Goal: Information Seeking & Learning: Learn about a topic

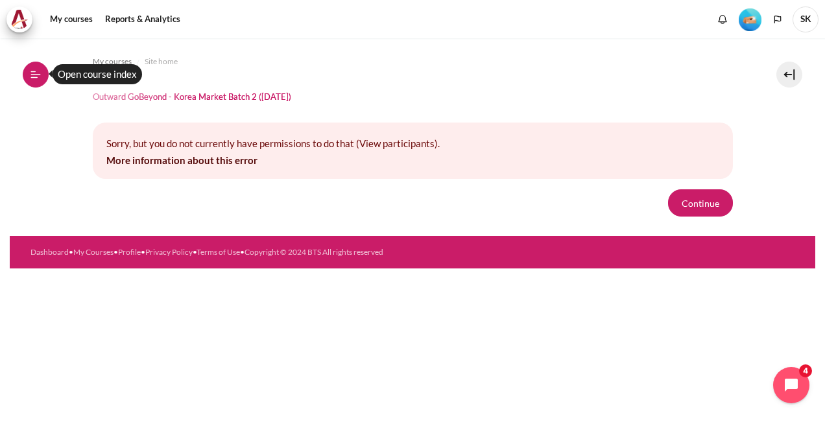
click at [42, 75] on button "Open course index" at bounding box center [36, 75] width 26 height 26
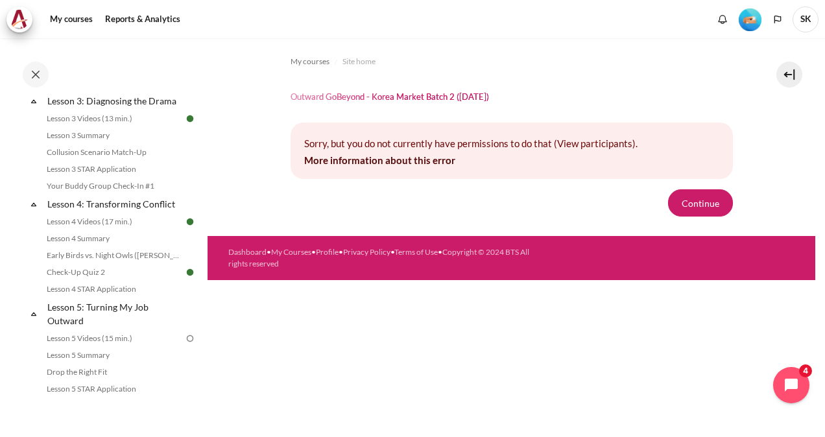
scroll to position [519, 0]
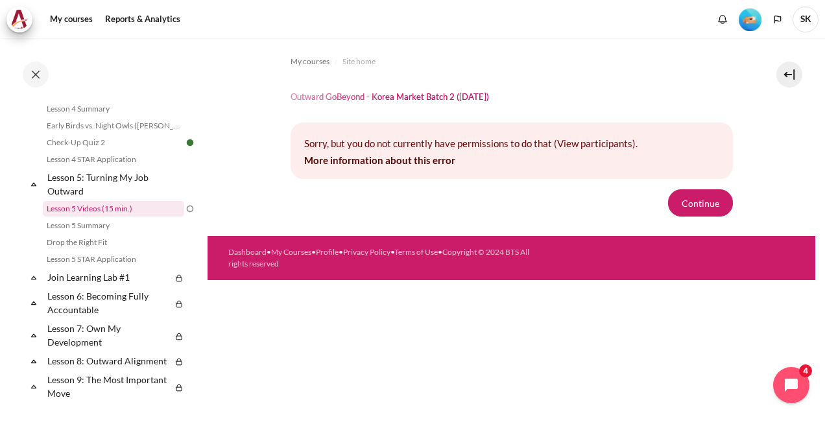
click at [95, 217] on link "Lesson 5 Videos (15 min.)" at bounding box center [113, 209] width 141 height 16
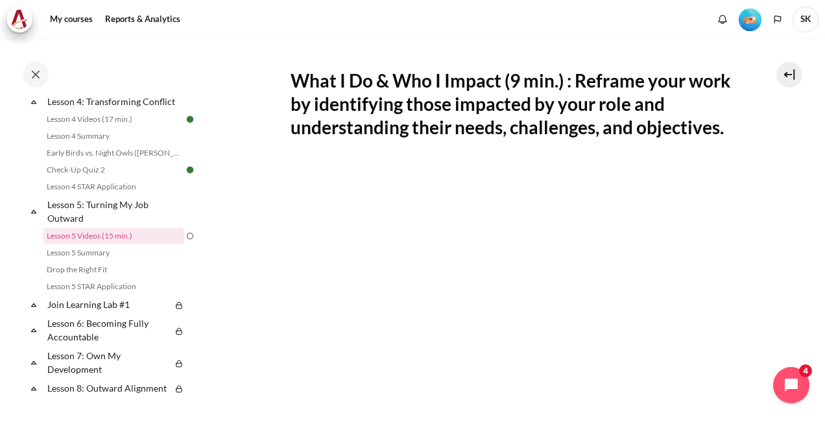
scroll to position [496, 0]
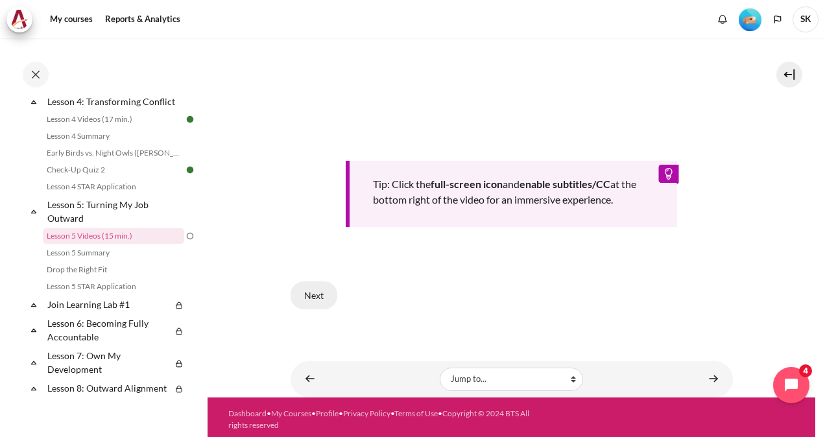
click at [315, 288] on button "Next" at bounding box center [314, 294] width 47 height 27
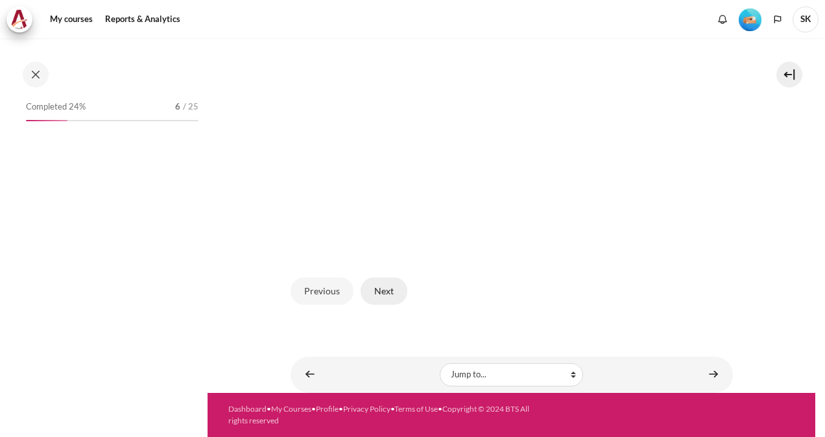
scroll to position [492, 0]
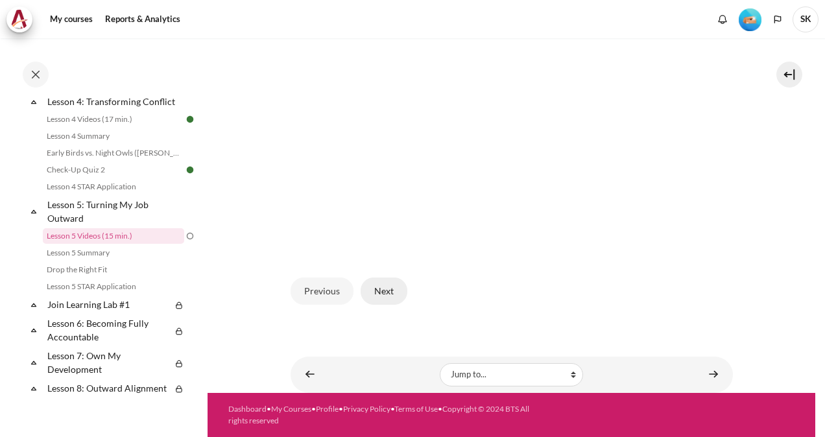
click at [390, 296] on button "Next" at bounding box center [384, 291] width 47 height 27
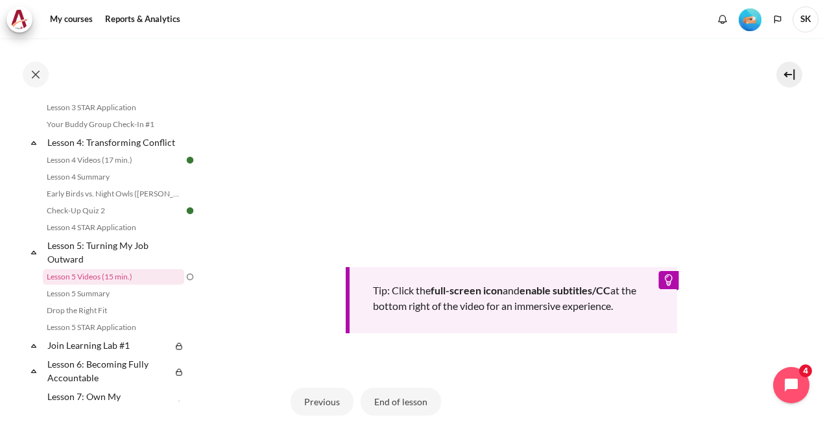
scroll to position [518, 0]
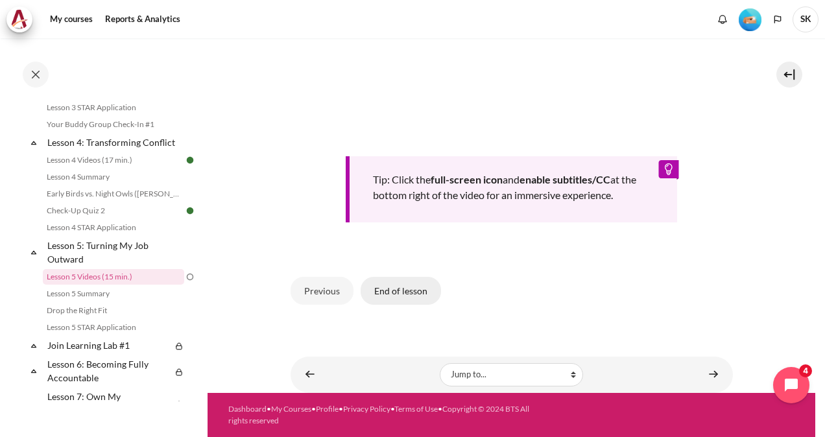
click at [406, 289] on button "End of lesson" at bounding box center [401, 290] width 80 height 27
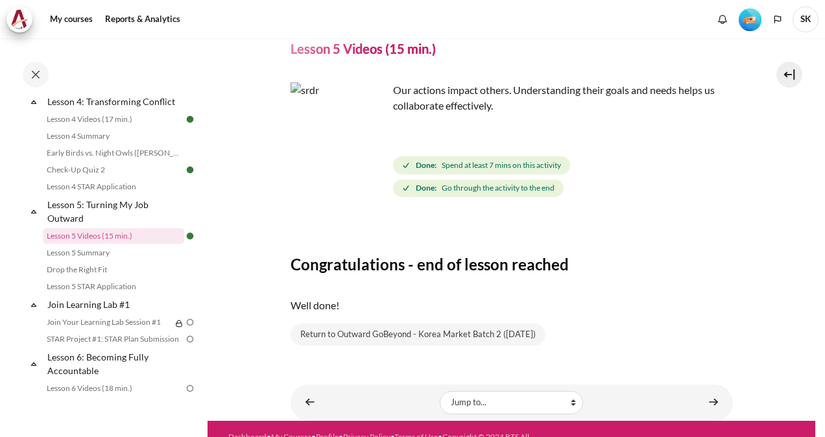
scroll to position [78, 0]
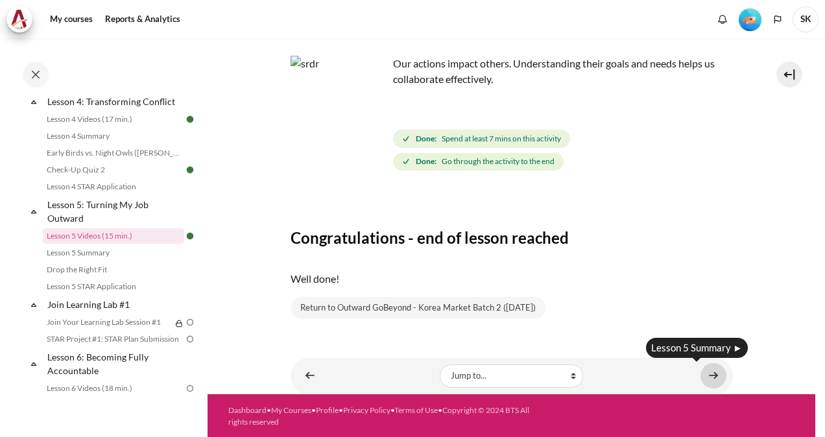
click at [710, 372] on link "Content" at bounding box center [713, 375] width 26 height 25
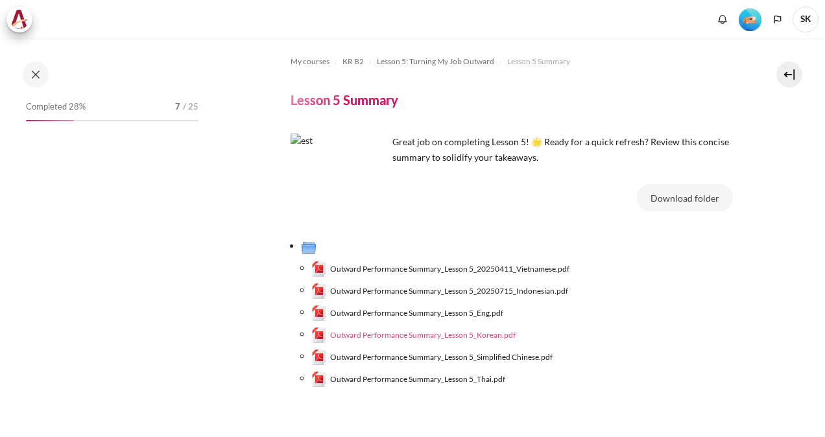
click at [477, 335] on span "Outward Performance Summary_Lesson 5_Korean.pdf" at bounding box center [422, 335] width 185 height 12
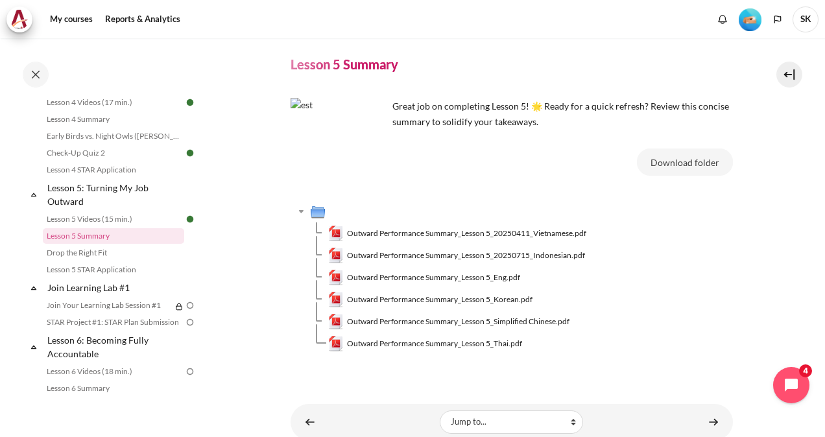
scroll to position [82, 0]
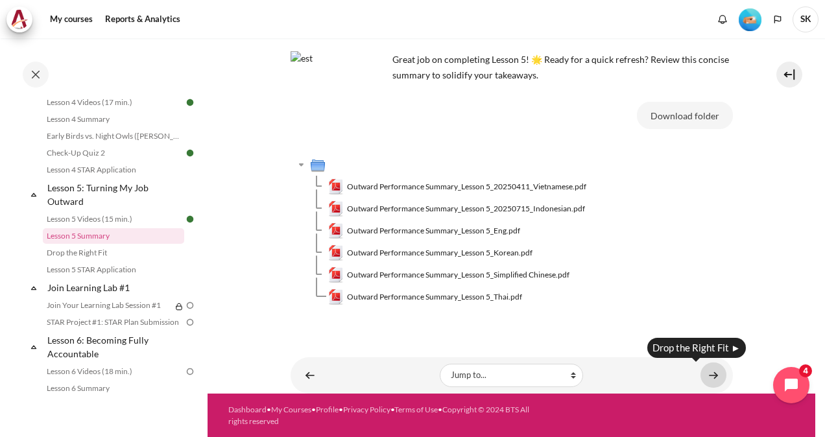
click at [712, 377] on link "Content" at bounding box center [713, 375] width 26 height 25
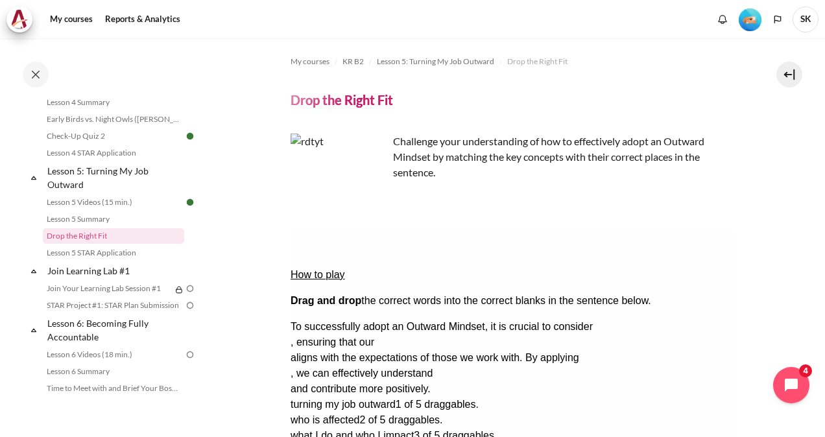
scroll to position [65, 0]
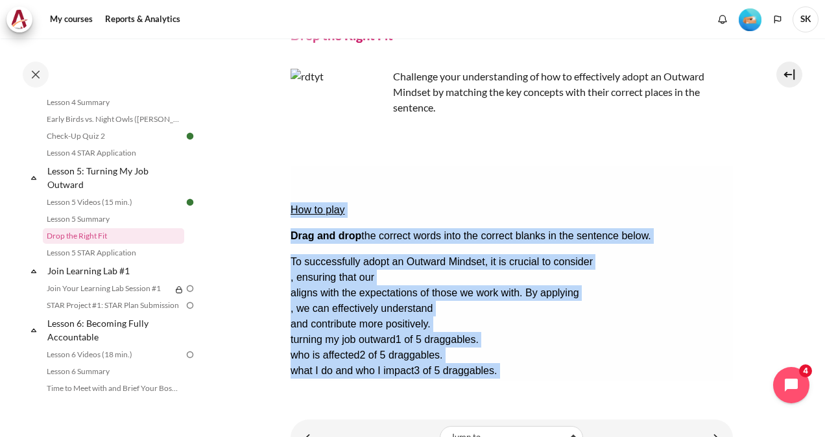
drag, startPoint x: 292, startPoint y: 182, endPoint x: 493, endPoint y: 352, distance: 262.8
click at [493, 352] on div "How to play Drag and drop the correct words into the correct blanks in the sent…" at bounding box center [511, 295] width 442 height 259
copy div "How to play Drag and drop the correct words into the correct blanks in the sent…"
click at [477, 342] on div "How to play Drag and drop the correct words into the correct blanks in the sent…" at bounding box center [511, 295] width 442 height 259
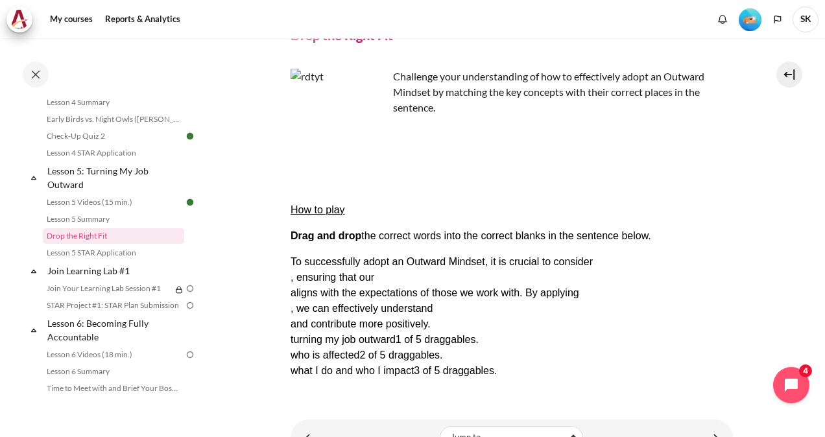
drag, startPoint x: 424, startPoint y: 333, endPoint x: 297, endPoint y: 298, distance: 132.0
click at [297, 332] on div "turning my job outward 1 of 5 draggables. who is affected 2 of 5 draggables. wh…" at bounding box center [511, 371] width 442 height 78
click at [524, 410] on div "Check Check the answers. The responses will be marked as correct, incorrect, or…" at bounding box center [511, 418] width 442 height 16
click at [330, 254] on div "To successfully adopt an Outward Mindset, it is crucial to consider , ensuring …" at bounding box center [511, 293] width 442 height 78
click at [331, 270] on div "Drop Zone 1. Drop Zone 1 is empty." at bounding box center [344, 270] width 108 height 0
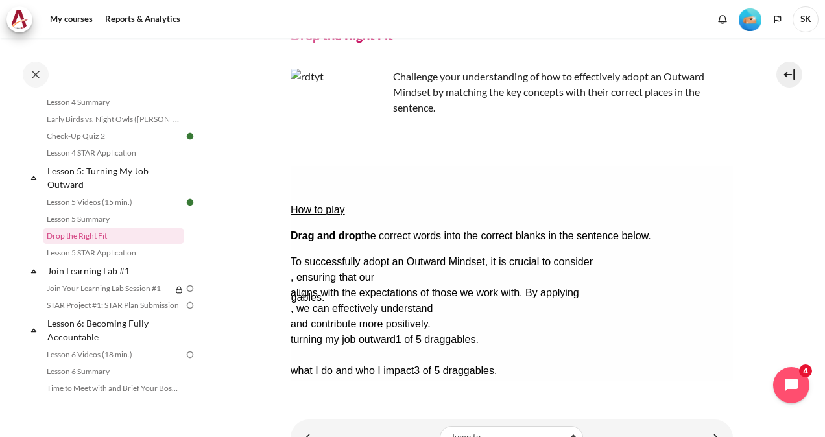
drag, startPoint x: 458, startPoint y: 305, endPoint x: 339, endPoint y: 246, distance: 132.3
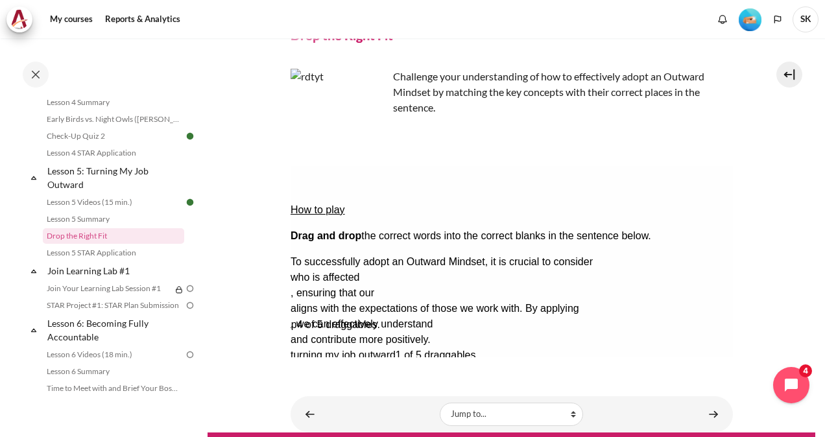
drag, startPoint x: 592, startPoint y: 300, endPoint x: 562, endPoint y: 237, distance: 69.3
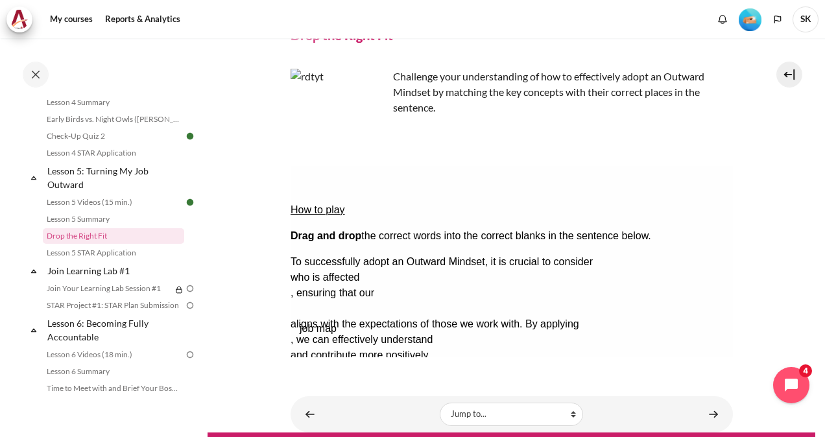
drag, startPoint x: 577, startPoint y: 239, endPoint x: 586, endPoint y: 259, distance: 22.7
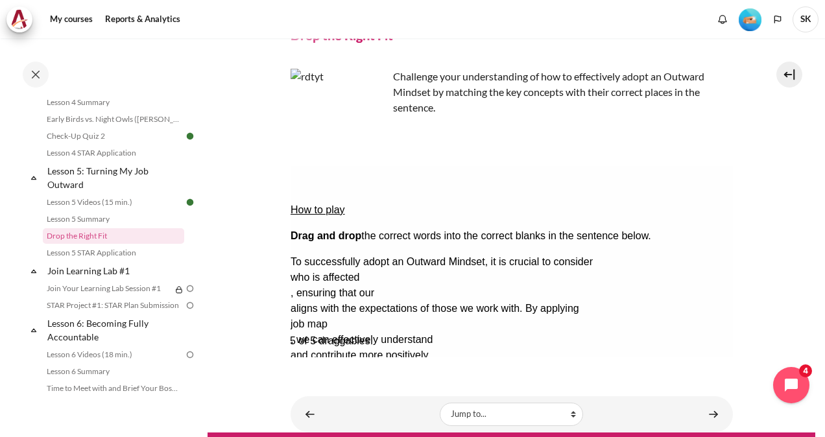
drag, startPoint x: 610, startPoint y: 305, endPoint x: 568, endPoint y: 244, distance: 74.3
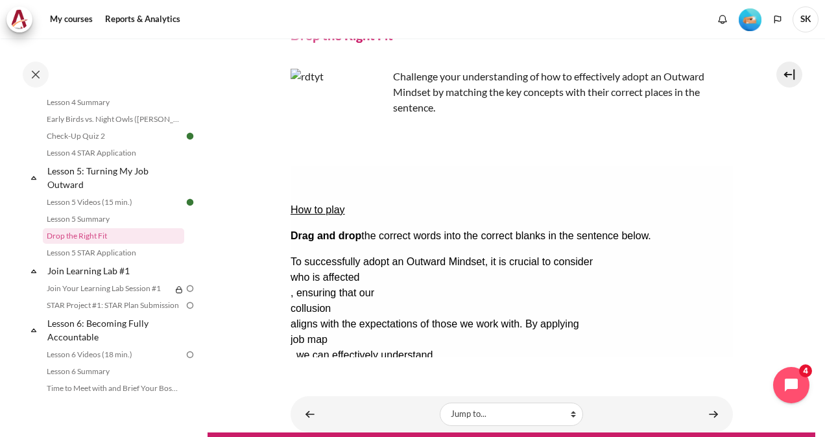
drag, startPoint x: 520, startPoint y: 307, endPoint x: 479, endPoint y: 281, distance: 48.1
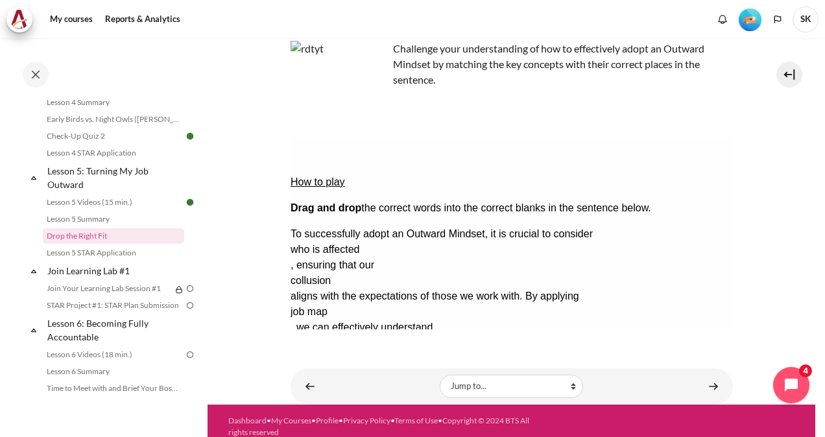
scroll to position [104, 0]
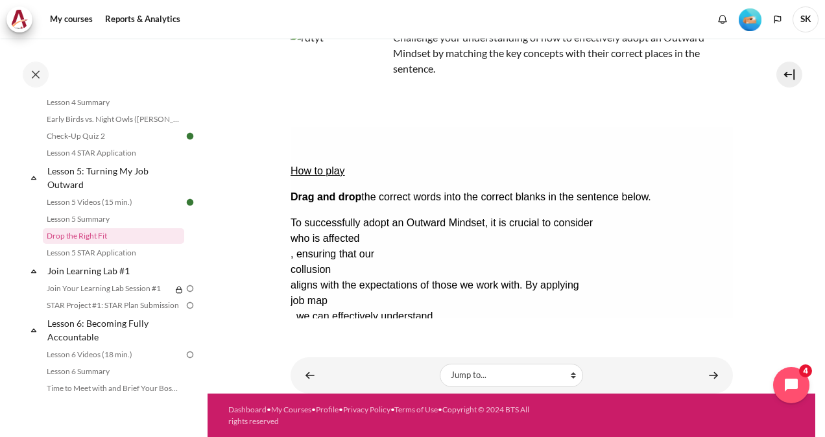
click at [325, 372] on button "Check Check the answers. The responses will be marked as correct, incorrect, or…" at bounding box center [307, 379] width 35 height 14
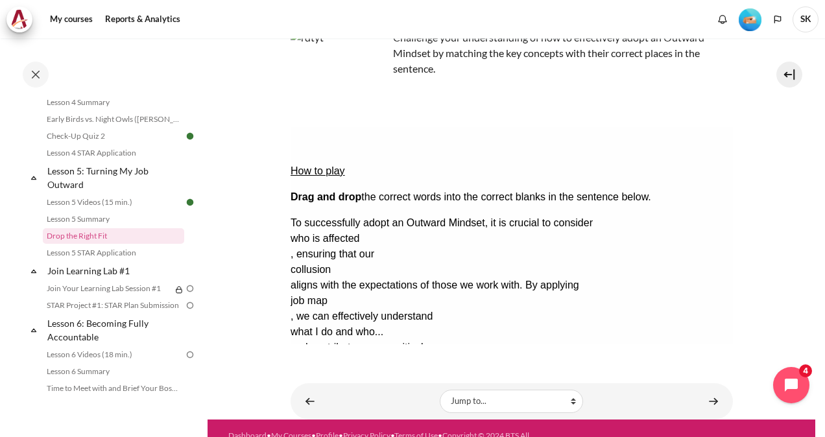
click at [385, 411] on button "Retry Retry the task. Reset all responses and start the task over again." at bounding box center [369, 418] width 31 height 14
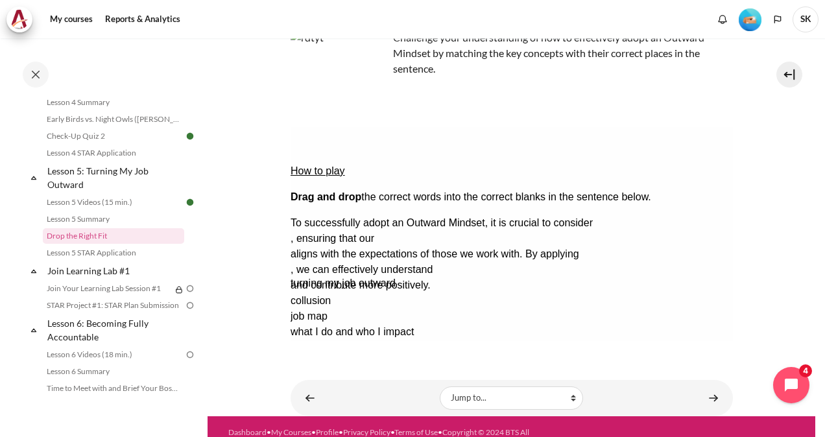
drag, startPoint x: 379, startPoint y: 288, endPoint x: 346, endPoint y: 208, distance: 86.7
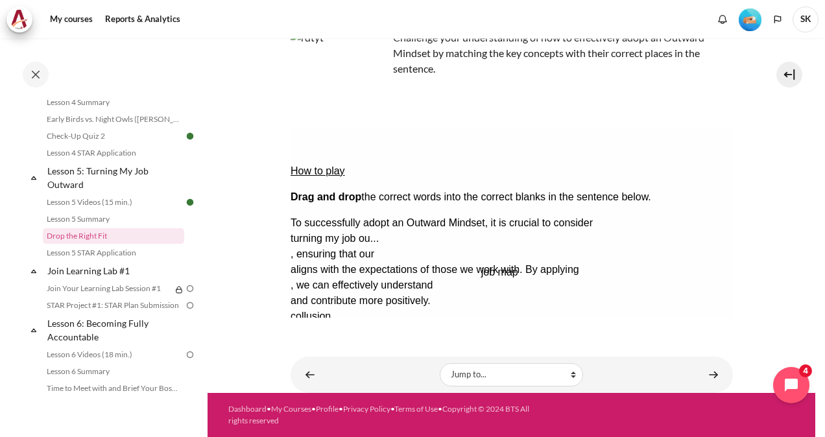
drag, startPoint x: 381, startPoint y: 267, endPoint x: 571, endPoint y: 207, distance: 198.8
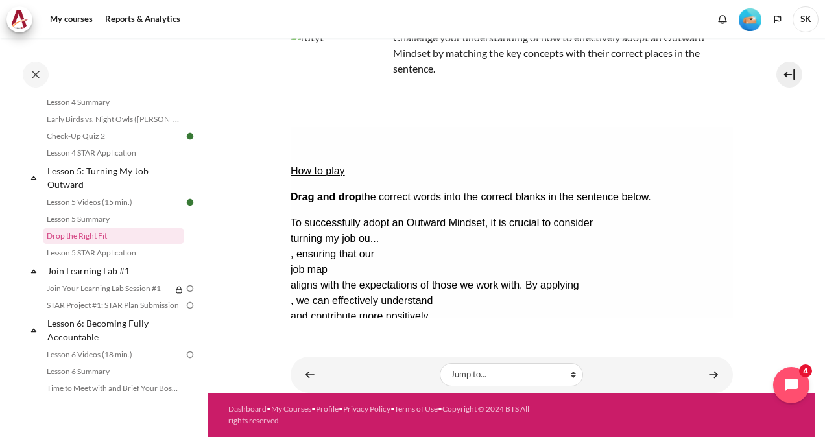
drag, startPoint x: 557, startPoint y: 265, endPoint x: 585, endPoint y: 225, distance: 48.4
drag, startPoint x: 313, startPoint y: 267, endPoint x: 468, endPoint y: 247, distance: 156.2
drag, startPoint x: 318, startPoint y: 266, endPoint x: 435, endPoint y: 241, distance: 119.5
click at [325, 372] on button "Check Check the answers. The responses will be marked as correct, incorrect, or…" at bounding box center [307, 379] width 35 height 14
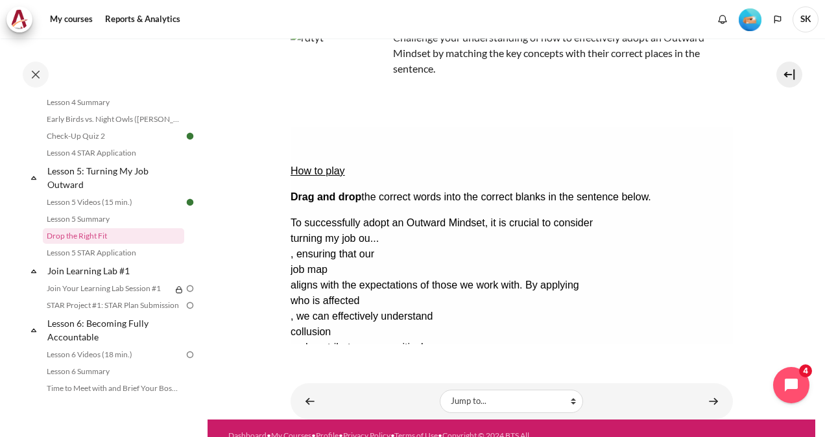
scroll to position [130, 0]
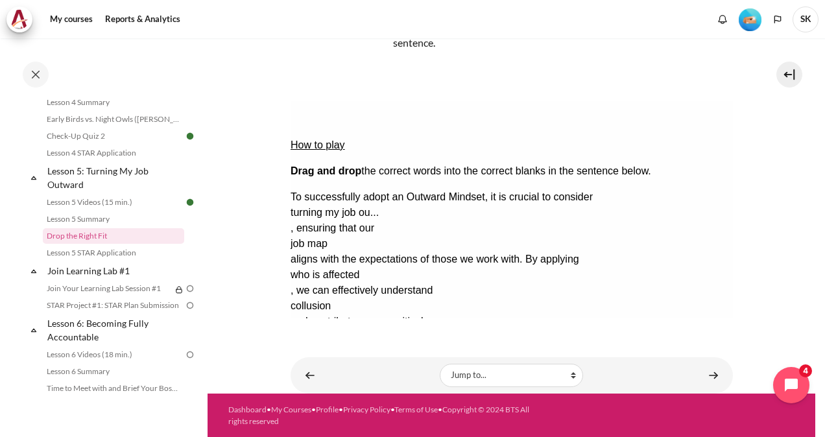
click at [385, 385] on button "Retry Retry the task. Reset all responses and start the task over again." at bounding box center [369, 392] width 31 height 14
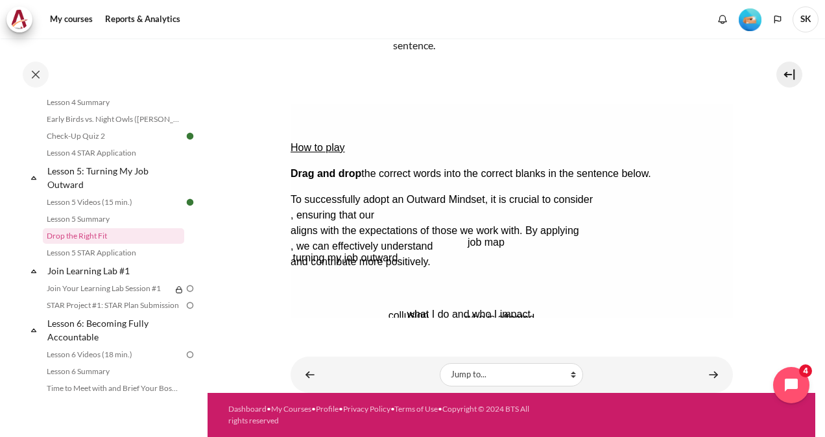
scroll to position [127, 0]
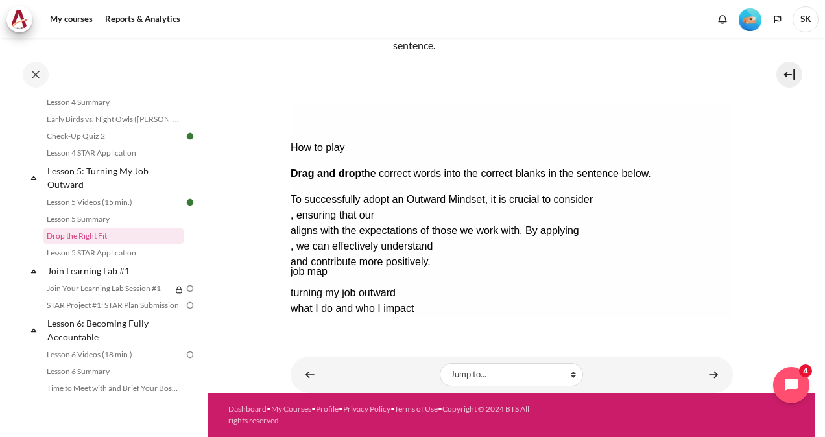
drag, startPoint x: 320, startPoint y: 233, endPoint x: 311, endPoint y: 227, distance: 11.2
drag, startPoint x: 318, startPoint y: 239, endPoint x: 568, endPoint y: 178, distance: 257.0
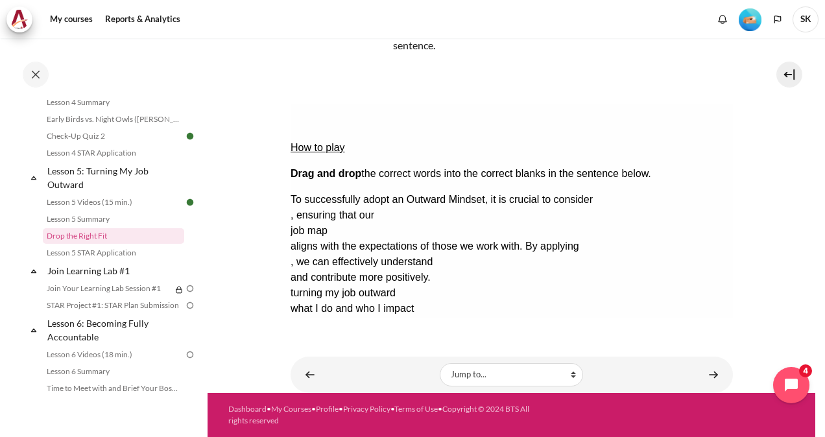
drag, startPoint x: 534, startPoint y: 226, endPoint x: 370, endPoint y: 179, distance: 171.2
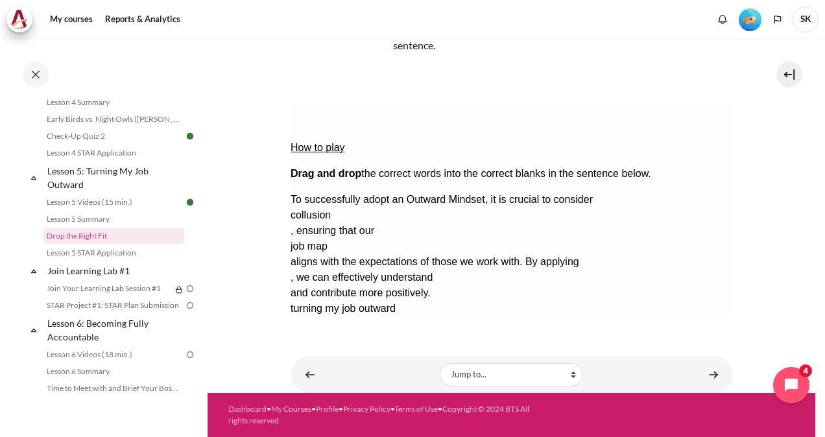
scroll to position [104, 0]
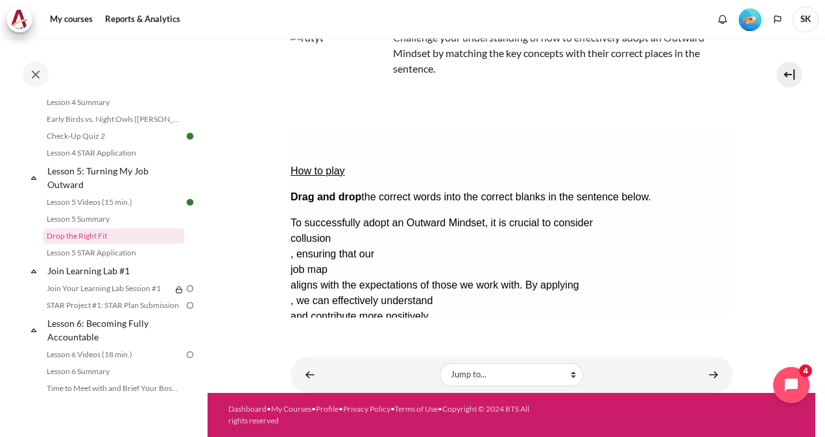
drag, startPoint x: 376, startPoint y: 269, endPoint x: 385, endPoint y: 263, distance: 10.5
drag, startPoint x: 506, startPoint y: 265, endPoint x: 468, endPoint y: 242, distance: 43.9
drag, startPoint x: 475, startPoint y: 260, endPoint x: 580, endPoint y: 211, distance: 116.1
click at [317, 372] on button "Check Check the answers. The responses will be marked as correct, incorrect, or…" at bounding box center [307, 379] width 35 height 14
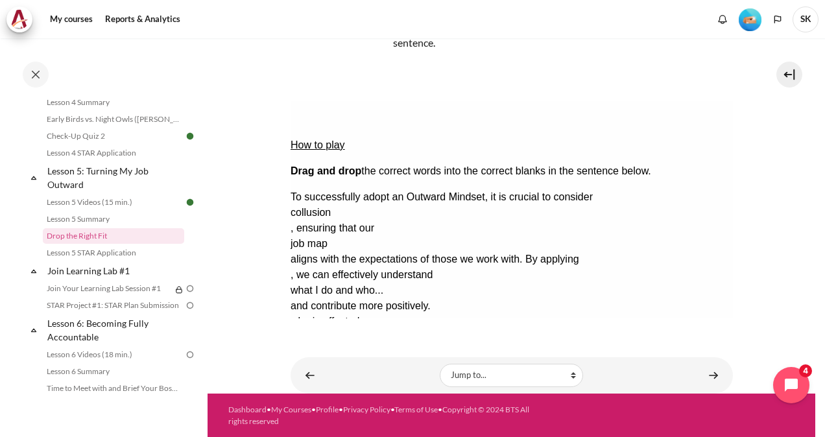
click at [354, 385] on button "Show solution Show the solution. The task will be marked with its correct solut…" at bounding box center [322, 392] width 64 height 14
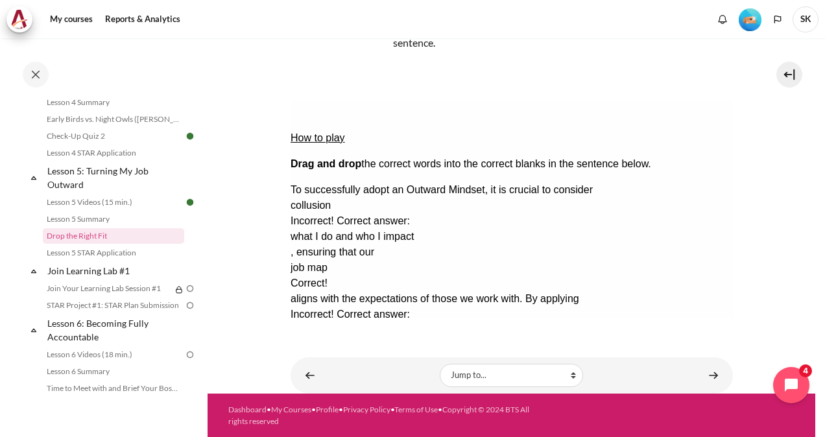
scroll to position [0, 0]
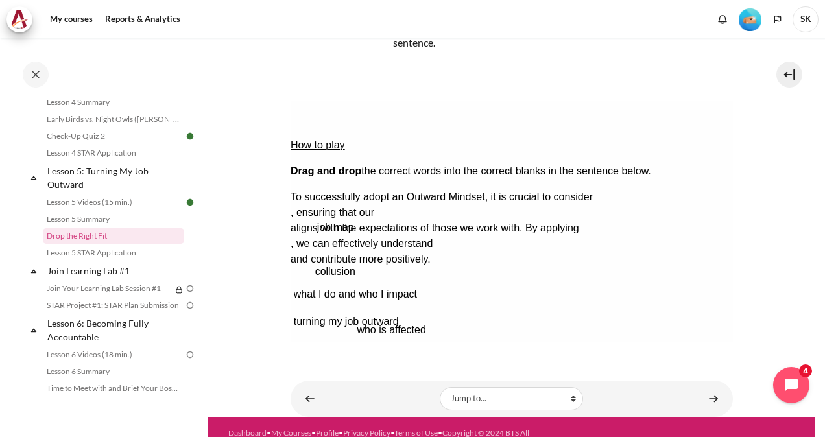
scroll to position [127, 0]
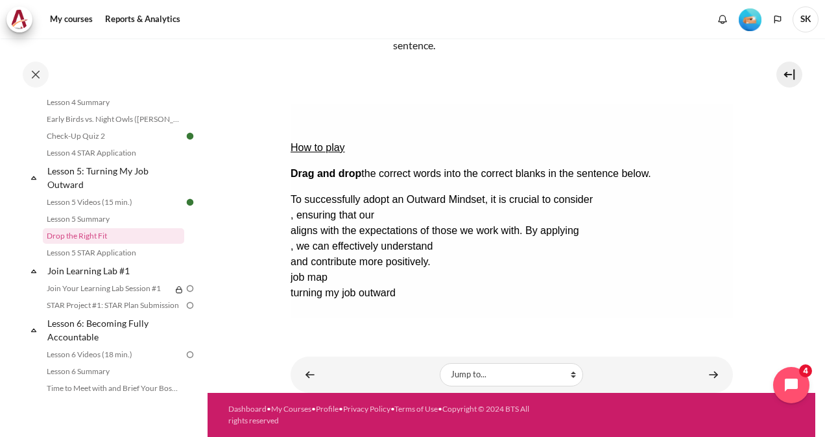
drag, startPoint x: 514, startPoint y: 237, endPoint x: 323, endPoint y: 176, distance: 201.0
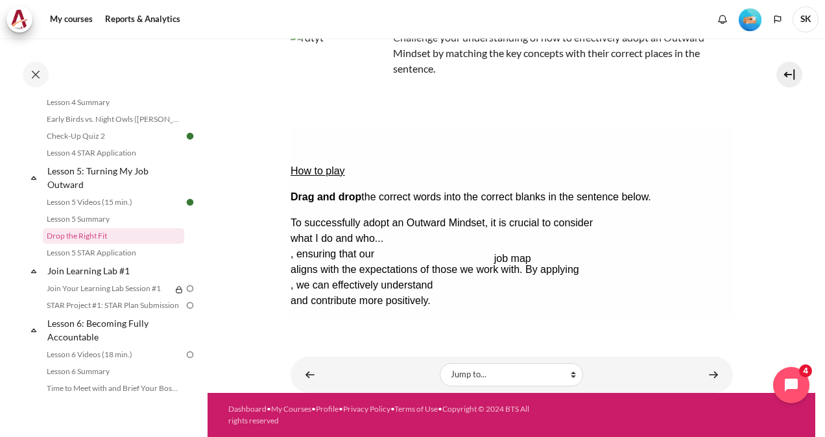
drag, startPoint x: 318, startPoint y: 263, endPoint x: 530, endPoint y: 203, distance: 220.5
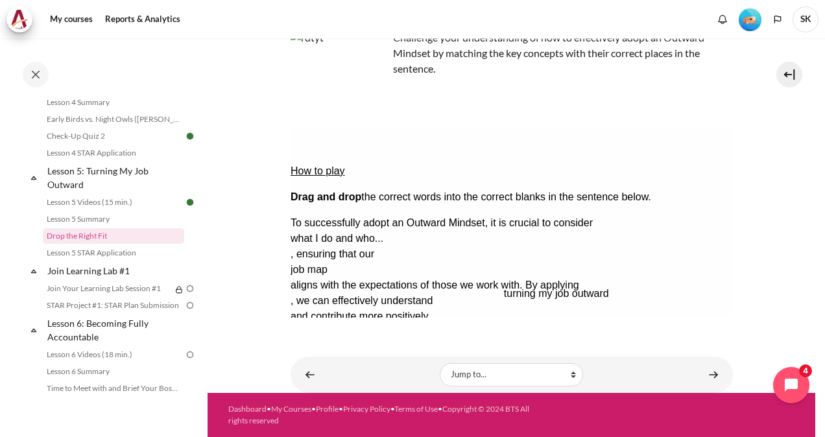
drag, startPoint x: 375, startPoint y: 266, endPoint x: 587, endPoint y: 227, distance: 215.6
drag, startPoint x: 344, startPoint y: 261, endPoint x: 462, endPoint y: 235, distance: 121.0
click at [322, 372] on button "Check Check the answers. The responses will be marked as correct, incorrect, or…" at bounding box center [307, 379] width 35 height 14
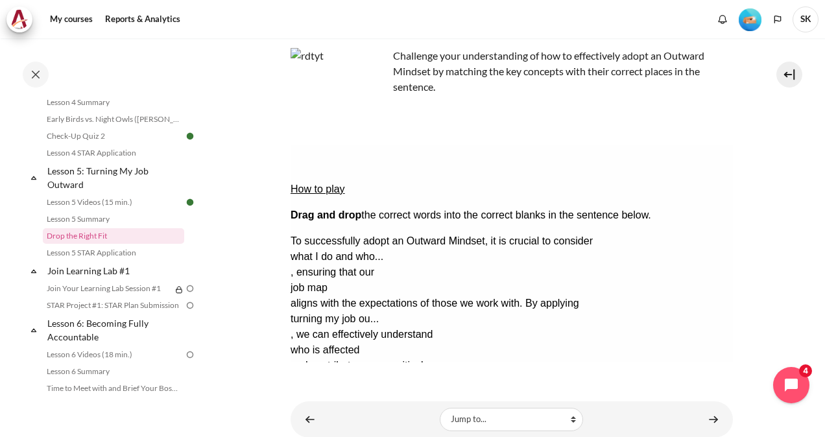
scroll to position [130, 0]
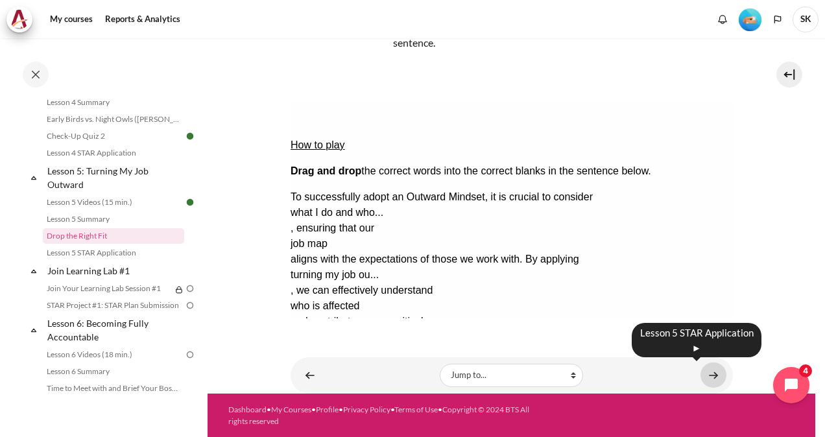
click at [713, 370] on link "Content" at bounding box center [713, 375] width 26 height 25
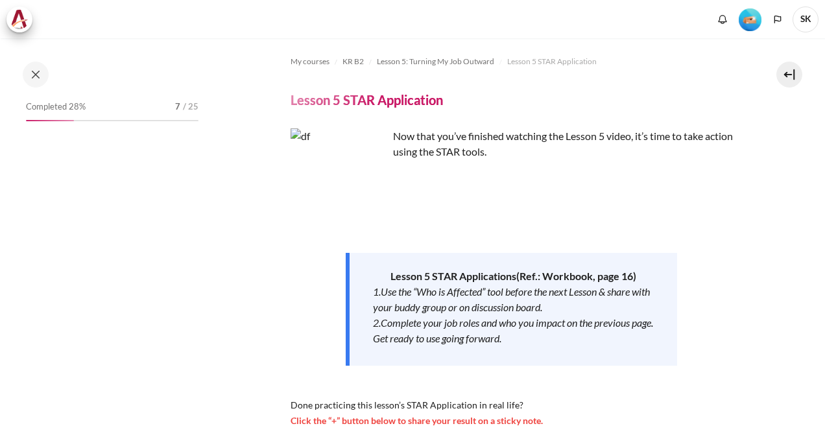
scroll to position [180, 0]
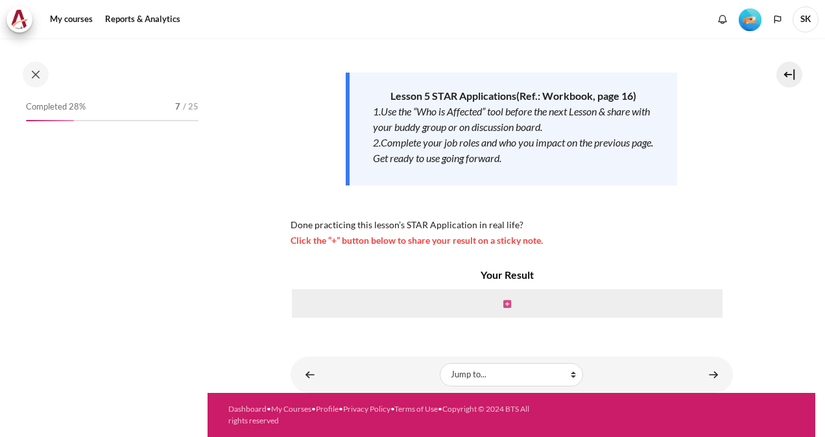
click at [505, 304] on icon "Content" at bounding box center [507, 304] width 8 height 9
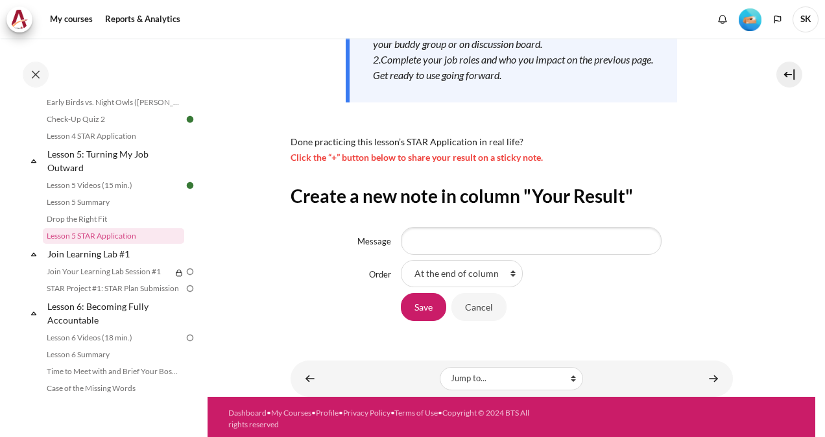
scroll to position [267, 0]
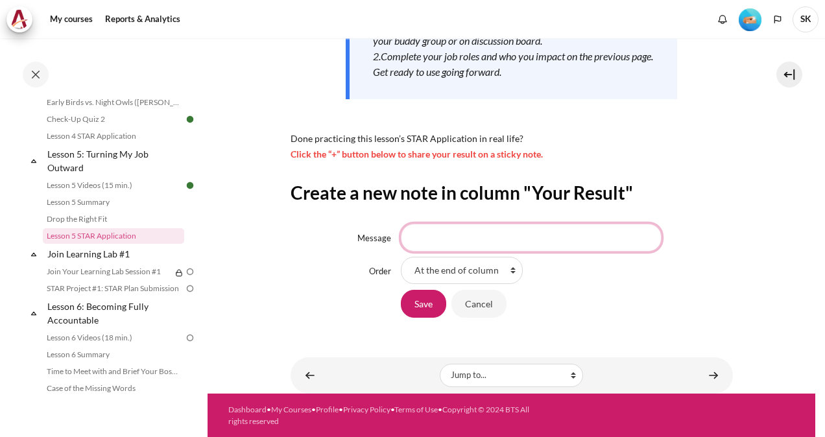
click at [447, 240] on input "Message" at bounding box center [531, 237] width 261 height 27
type input "x"
type input "타인의 입장"
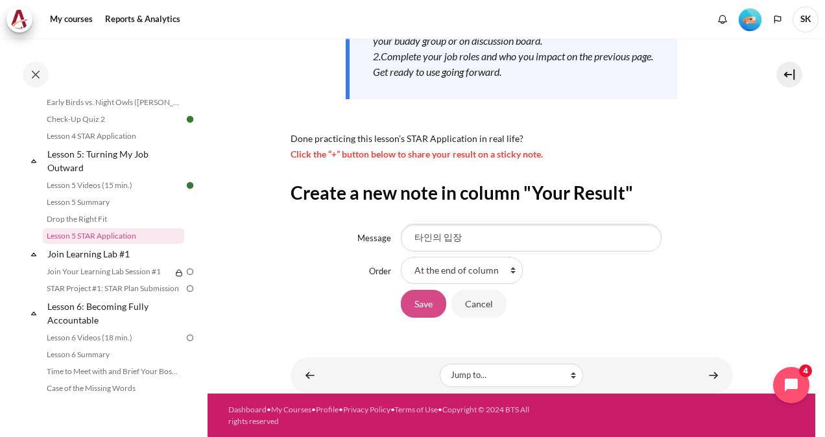
click at [429, 295] on input "Save" at bounding box center [423, 303] width 45 height 27
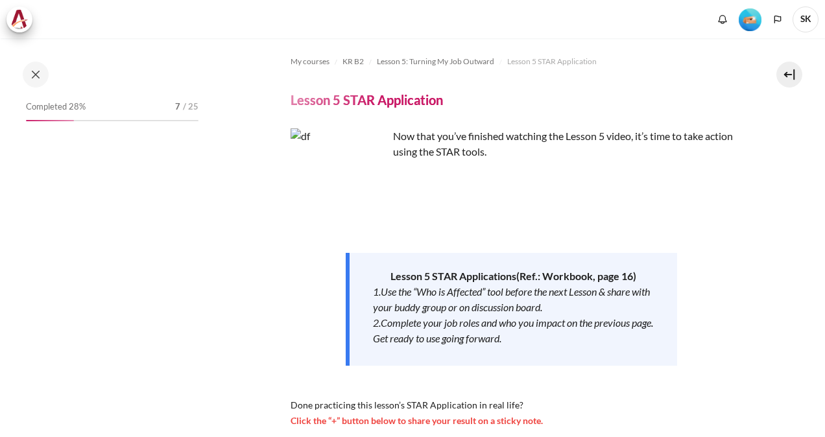
scroll to position [272, 0]
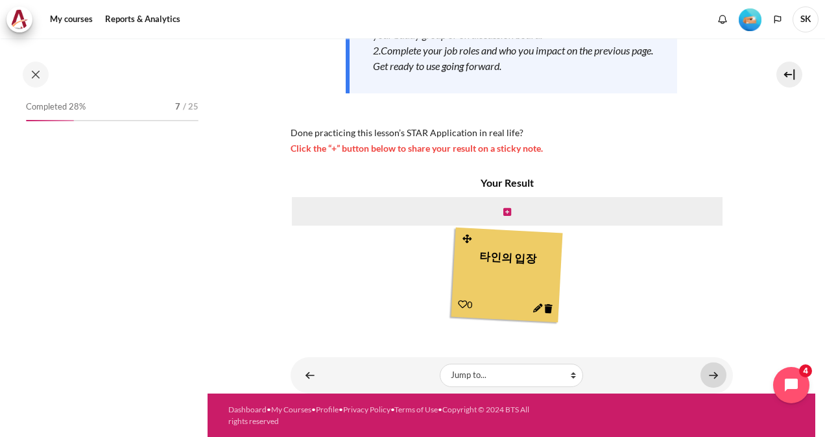
click at [713, 377] on link "Content" at bounding box center [713, 375] width 26 height 25
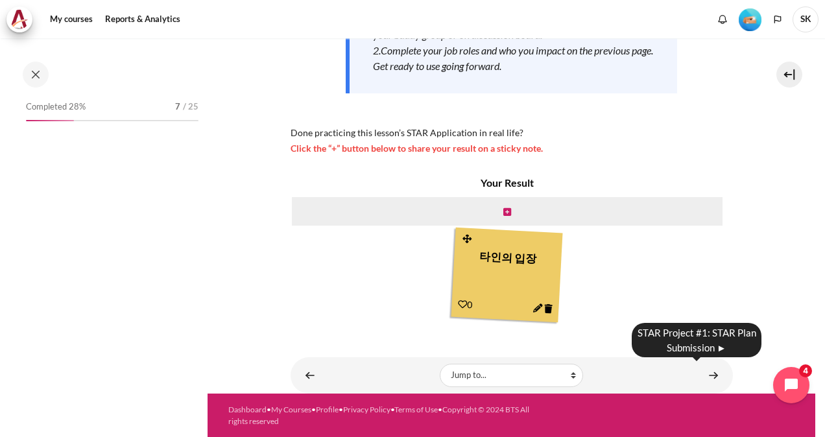
scroll to position [542, 0]
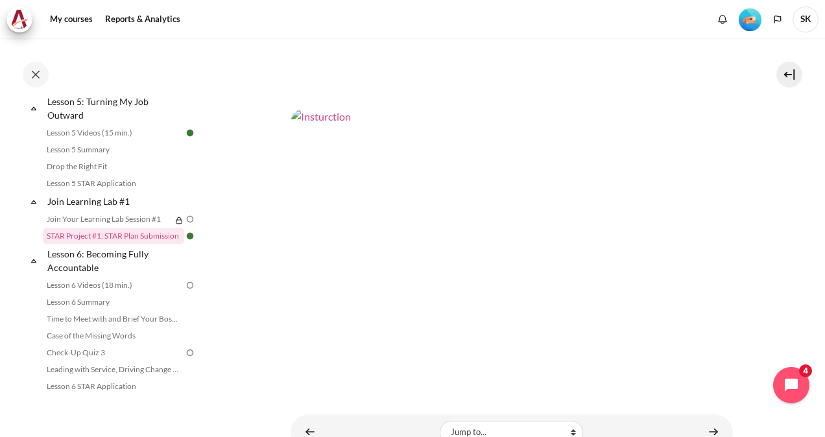
scroll to position [466, 0]
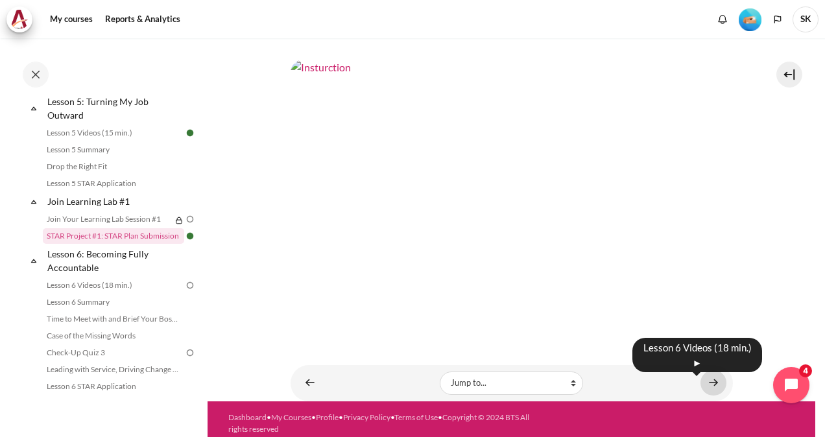
click at [703, 372] on link "Content" at bounding box center [713, 382] width 26 height 25
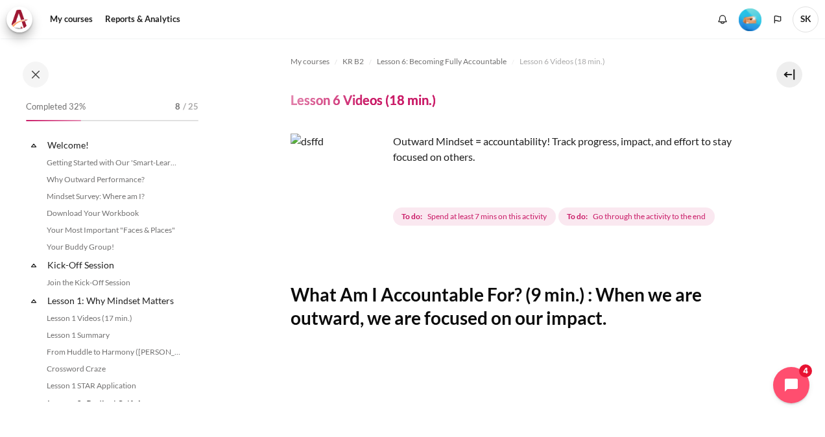
scroll to position [644, 0]
